Goal: Information Seeking & Learning: Learn about a topic

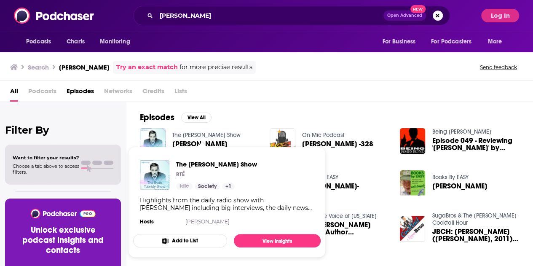
click at [196, 135] on link "The [PERSON_NAME] Show" at bounding box center [206, 134] width 68 height 7
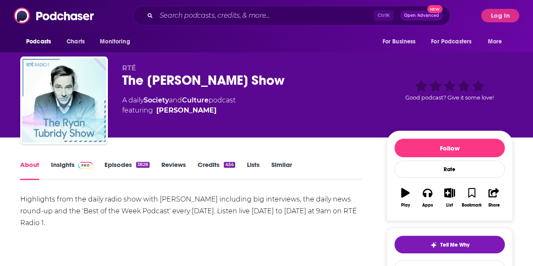
click at [66, 166] on link "Insights" at bounding box center [72, 169] width 42 height 19
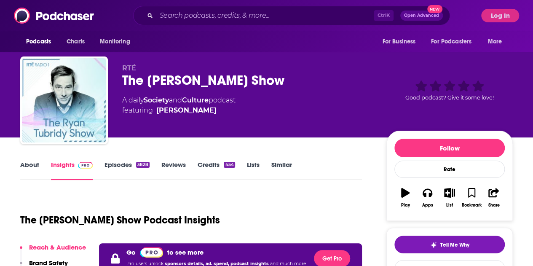
click at [56, 166] on link "Insights" at bounding box center [72, 169] width 42 height 19
click at [509, 21] on button "Log In" at bounding box center [500, 15] width 38 height 13
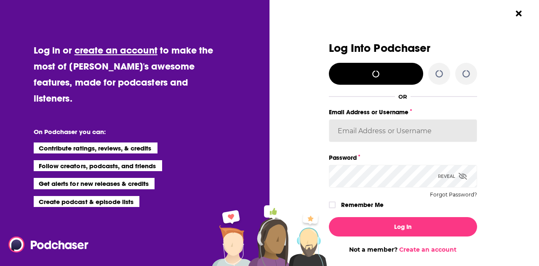
type input "SarahCBreivogel"
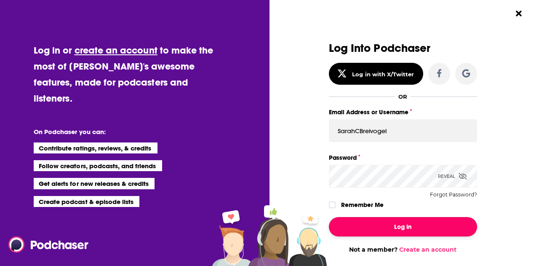
click at [408, 224] on button "Log In" at bounding box center [403, 226] width 148 height 19
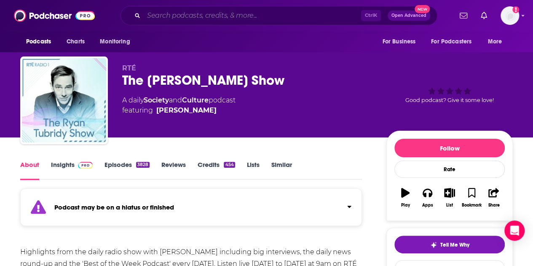
click at [154, 19] on input "Search podcasts, credits, & more..." at bounding box center [252, 15] width 217 height 13
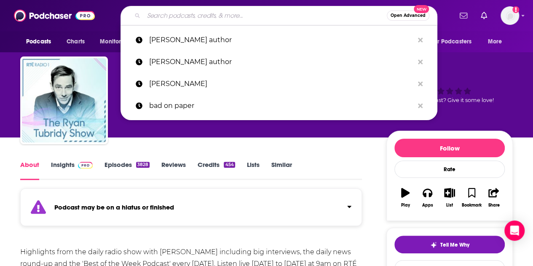
paste input "[PERSON_NAME]"
type input "[PERSON_NAME]"
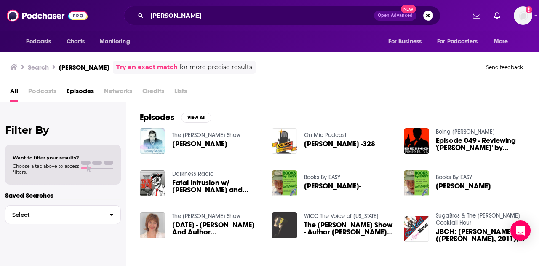
click at [325, 133] on link "On Mic Podcast" at bounding box center [325, 134] width 43 height 7
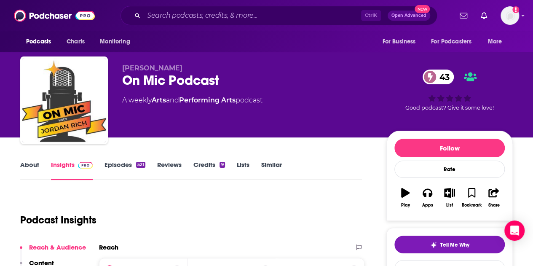
scroll to position [84, 0]
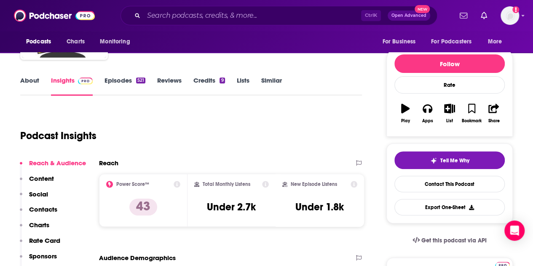
click at [118, 80] on link "Episodes 521" at bounding box center [124, 85] width 41 height 19
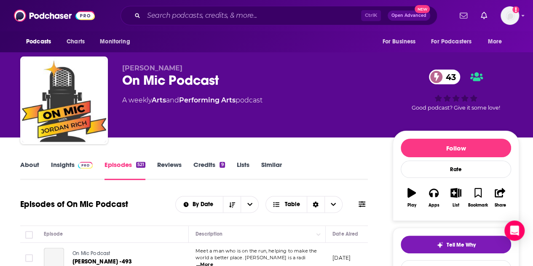
scroll to position [126, 0]
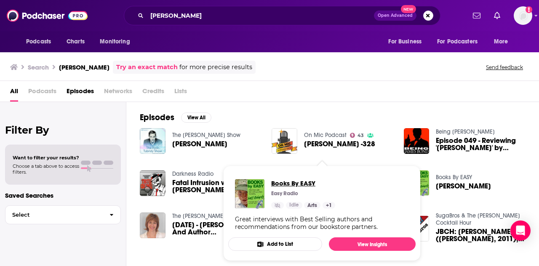
click at [297, 182] on span "Books By EASY" at bounding box center [303, 183] width 64 height 8
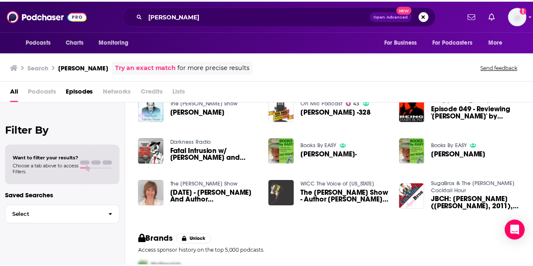
scroll to position [42, 0]
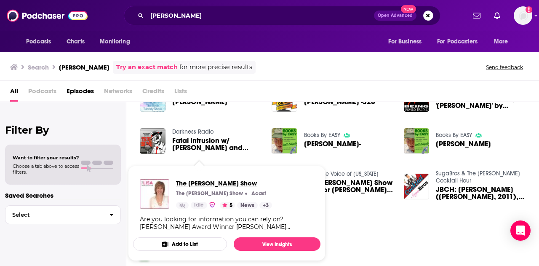
click at [213, 183] on span "The [PERSON_NAME] Show" at bounding box center [224, 183] width 96 height 8
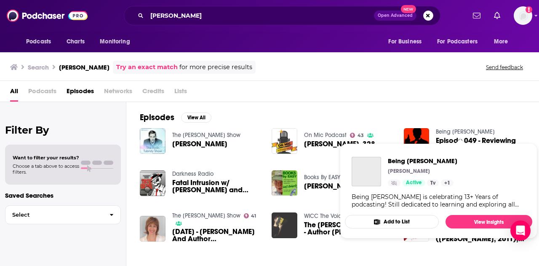
click at [454, 130] on link "Being [PERSON_NAME]" at bounding box center [465, 131] width 59 height 7
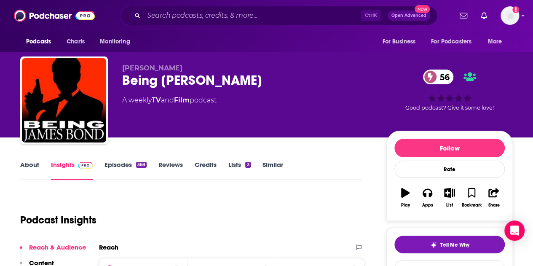
click at [33, 164] on link "About" at bounding box center [29, 169] width 19 height 19
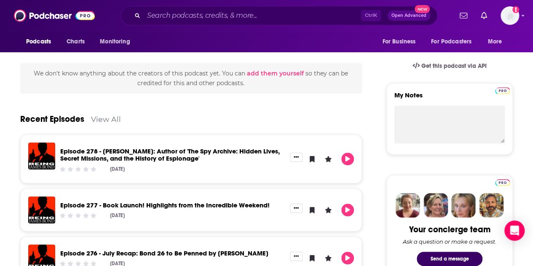
scroll to position [295, 0]
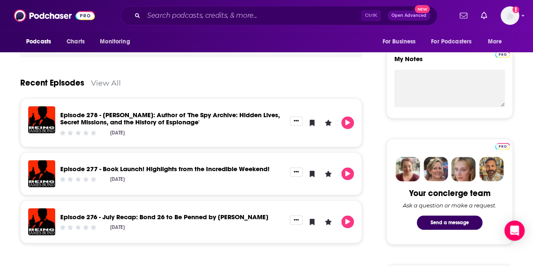
click at [97, 88] on div "Recent Episodes View All" at bounding box center [191, 77] width 342 height 41
click at [100, 83] on link "View All" at bounding box center [106, 82] width 30 height 9
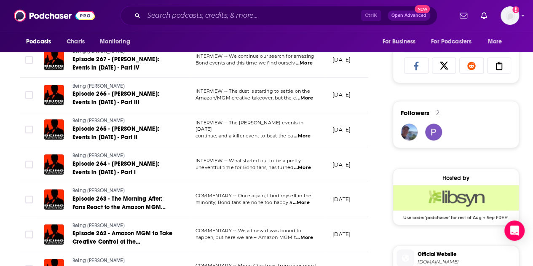
scroll to position [463, 0]
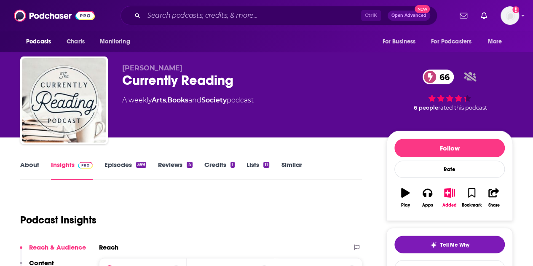
click at [115, 163] on link "Episodes 399" at bounding box center [125, 169] width 42 height 19
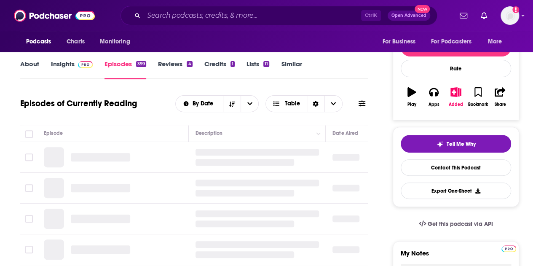
scroll to position [126, 0]
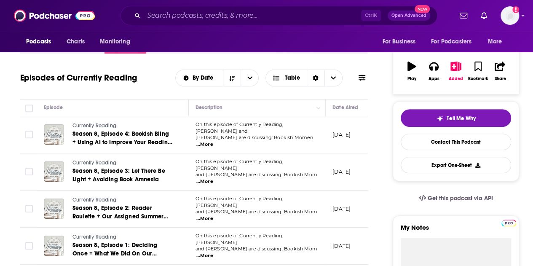
click at [213, 141] on span "...More" at bounding box center [204, 144] width 17 height 7
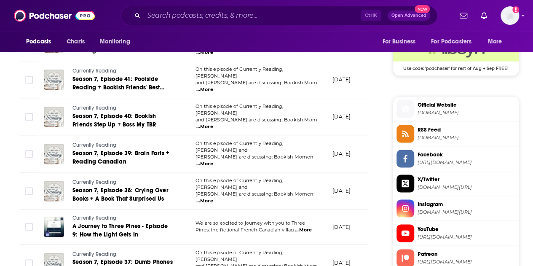
scroll to position [716, 0]
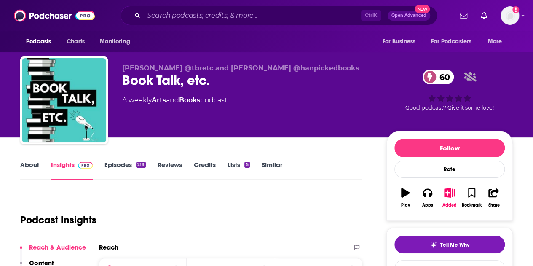
scroll to position [84, 0]
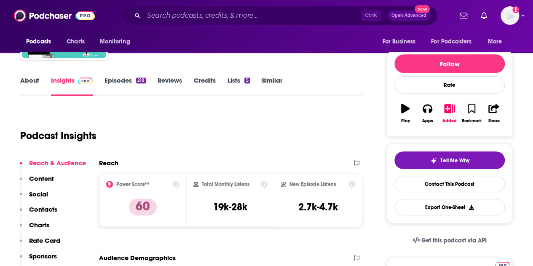
click at [31, 79] on link "About" at bounding box center [29, 85] width 19 height 19
